Goal: Check status

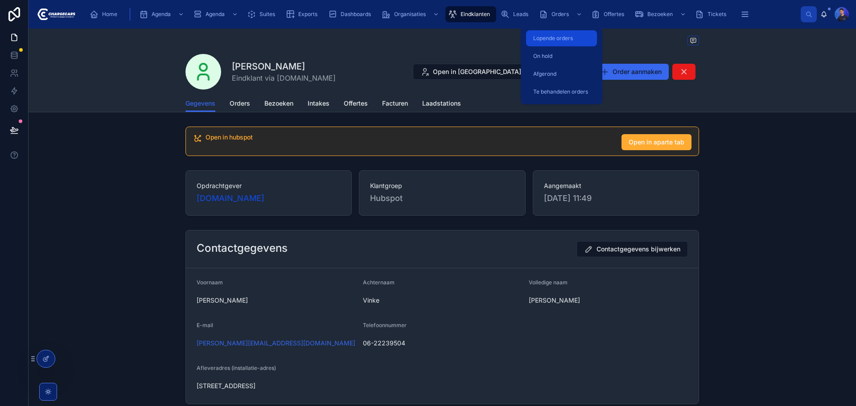
click at [553, 40] on span "Lopende orders" at bounding box center [553, 38] width 40 height 7
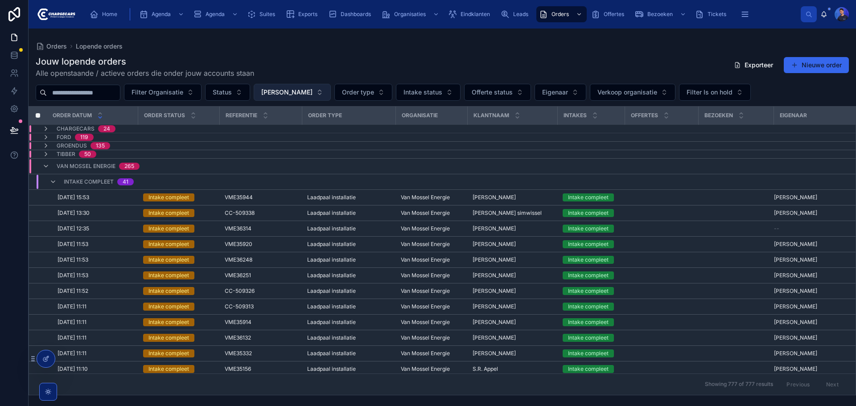
click at [312, 90] on span "[PERSON_NAME]" at bounding box center [286, 92] width 51 height 9
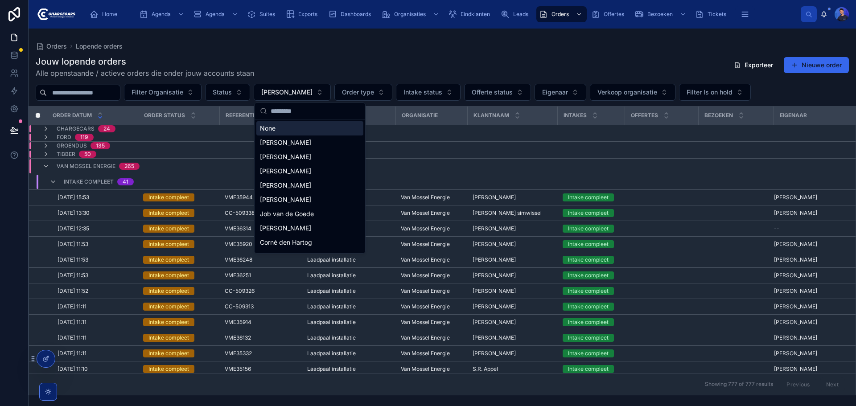
click at [280, 128] on div "None" at bounding box center [309, 128] width 107 height 14
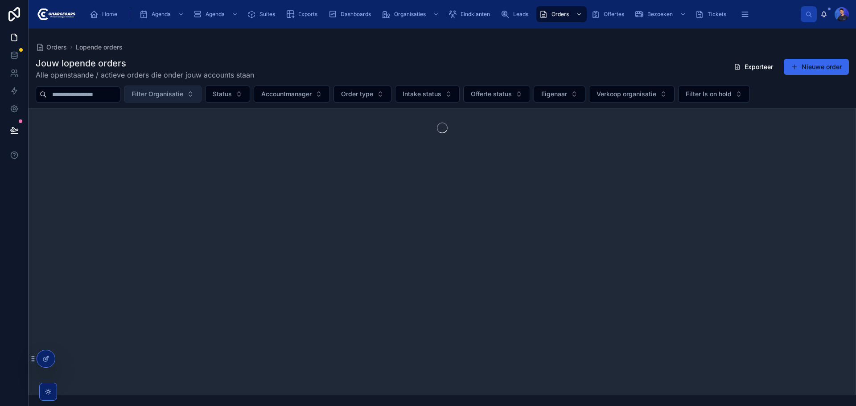
click at [201, 94] on button "Filter Organisatie" at bounding box center [163, 94] width 78 height 17
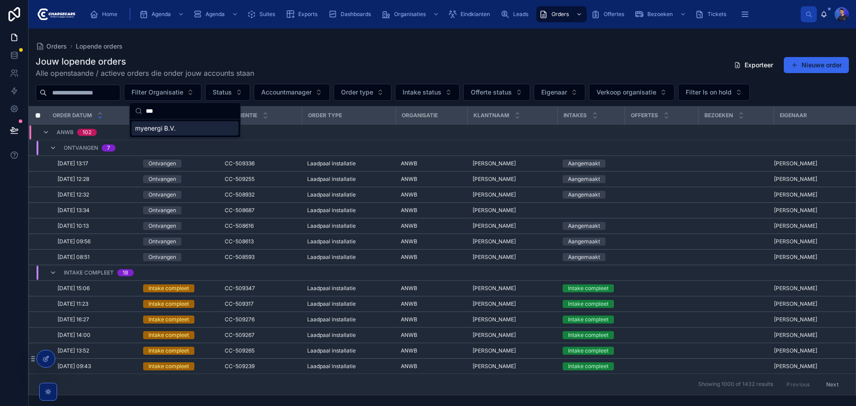
type input "***"
click at [182, 126] on div "myenergi B.V." at bounding box center [184, 128] width 107 height 14
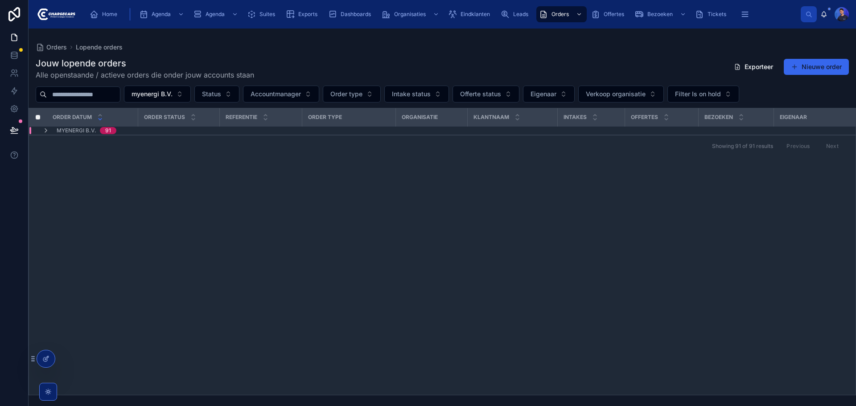
click at [436, 56] on div "Jouw lopende orders Alle openstaande / actieve orders die onder jouw accounts s…" at bounding box center [442, 224] width 827 height 344
click at [42, 128] on icon at bounding box center [45, 130] width 7 height 7
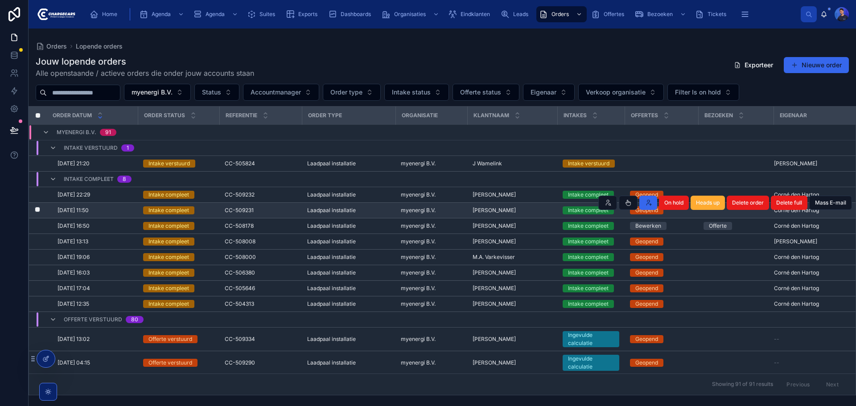
click at [523, 212] on div "[PERSON_NAME] [PERSON_NAME]" at bounding box center [511, 210] width 79 height 7
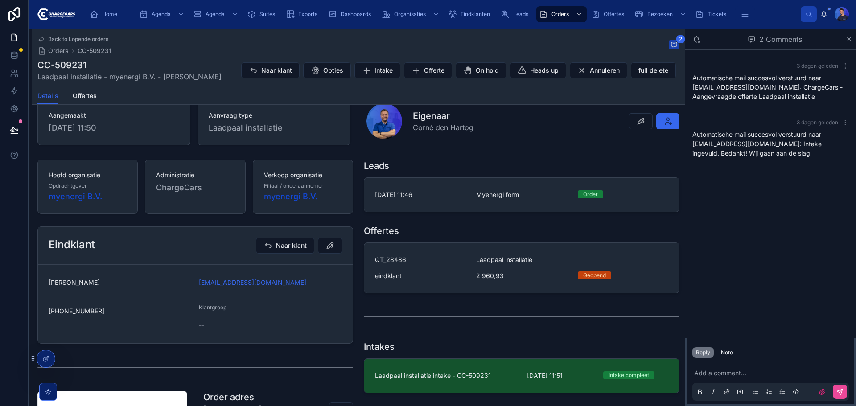
scroll to position [89, 0]
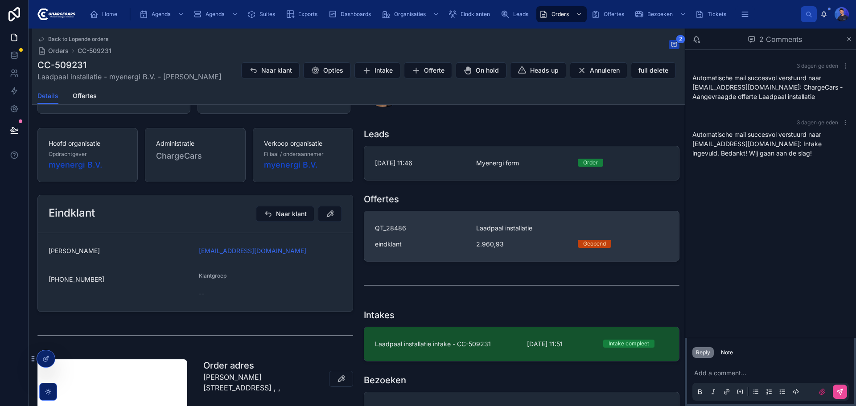
click at [500, 232] on span "Laadpaal installatie" at bounding box center [504, 228] width 56 height 9
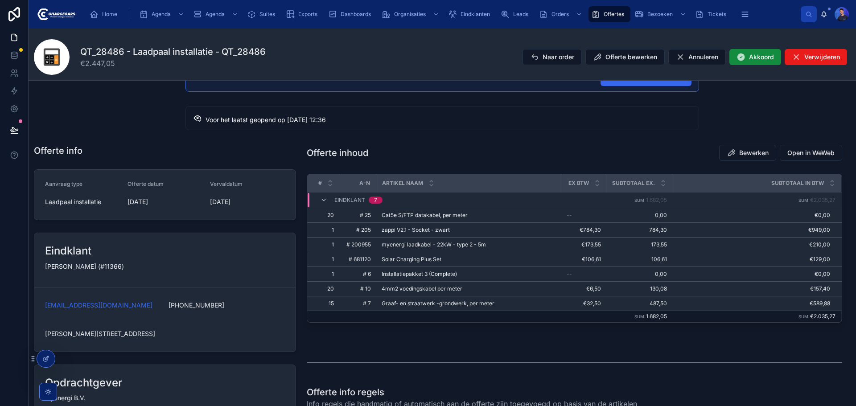
scroll to position [89, 0]
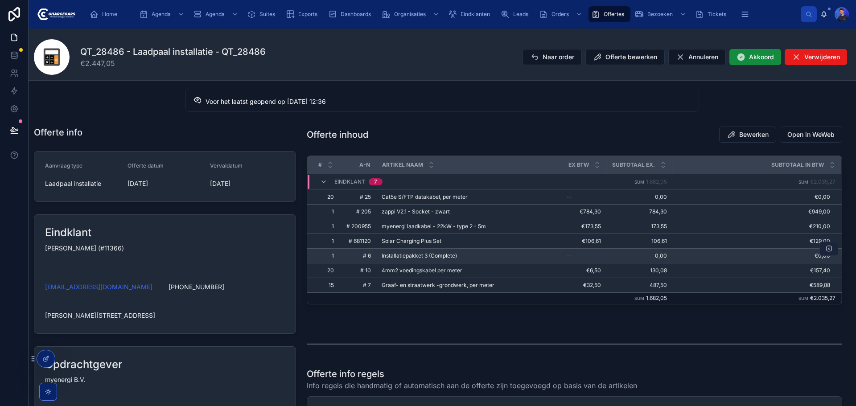
click at [828, 250] on icon at bounding box center [828, 248] width 7 height 7
click at [825, 249] on icon at bounding box center [828, 248] width 7 height 7
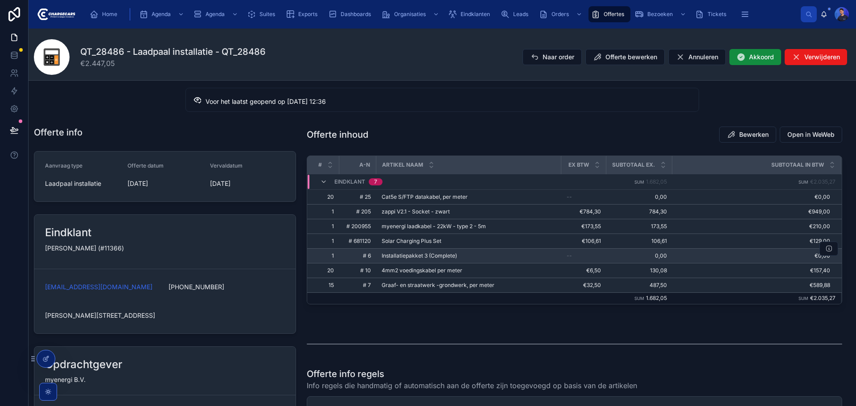
click at [825, 249] on icon at bounding box center [828, 248] width 7 height 7
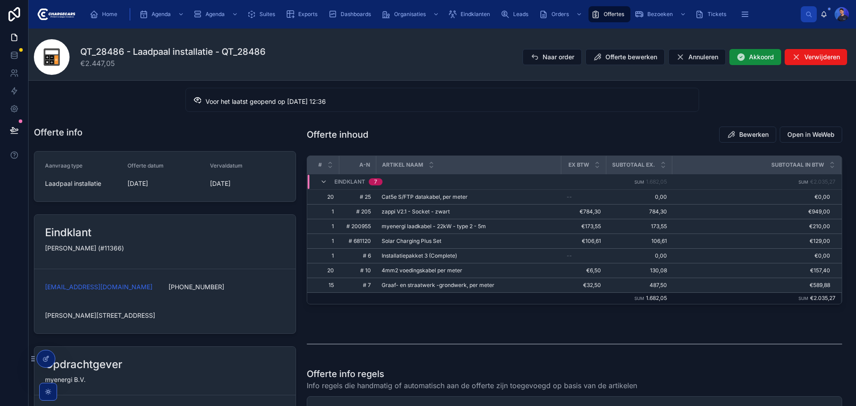
drag, startPoint x: 555, startPoint y: 327, endPoint x: 547, endPoint y: 327, distance: 8.5
click at [551, 327] on div "Offerte inhoud Bewerken Open in WeWeb # A-N Artikel naam Ex BTW Subtotaal ex. S…" at bounding box center [574, 293] width 546 height 340
